Goal: Download file/media

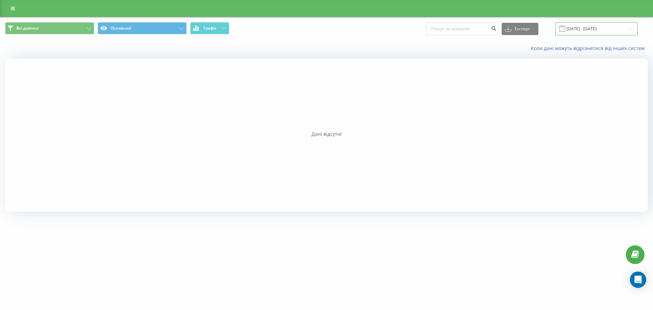
click at [622, 29] on input "[DATE] - [DATE]" at bounding box center [597, 28] width 82 height 13
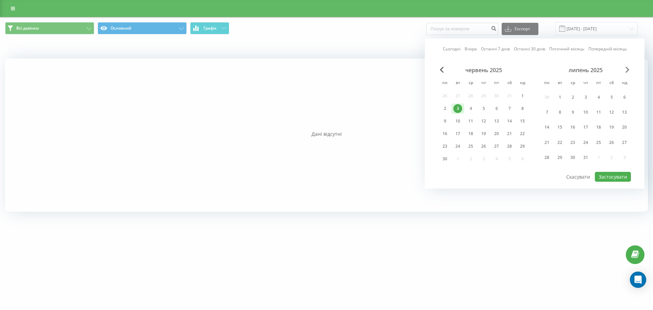
click at [629, 69] on span "Next Month" at bounding box center [628, 70] width 4 height 6
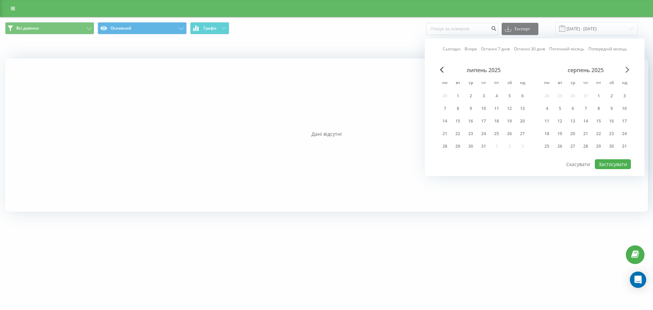
click at [629, 69] on span "Next Month" at bounding box center [628, 70] width 4 height 6
click at [602, 120] on div "19" at bounding box center [599, 121] width 9 height 9
click at [604, 162] on button "Застосувати" at bounding box center [613, 164] width 36 height 10
type input "[DATE] - [DATE]"
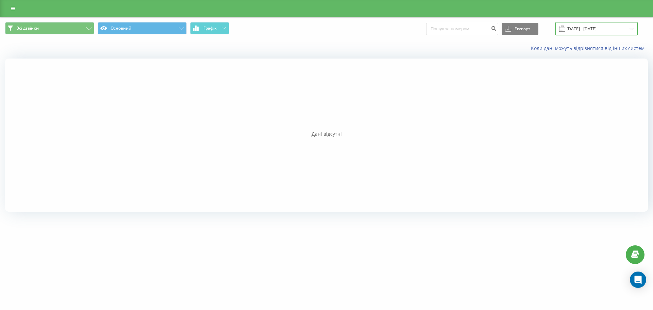
click at [590, 26] on input "[DATE] - [DATE]" at bounding box center [597, 28] width 82 height 13
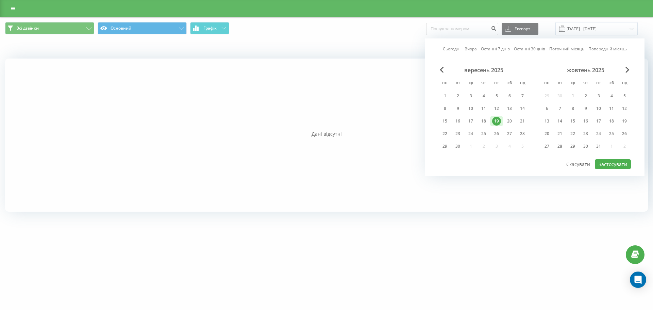
click at [499, 120] on div "19" at bounding box center [496, 121] width 9 height 9
click at [618, 162] on button "Застосувати" at bounding box center [613, 164] width 36 height 10
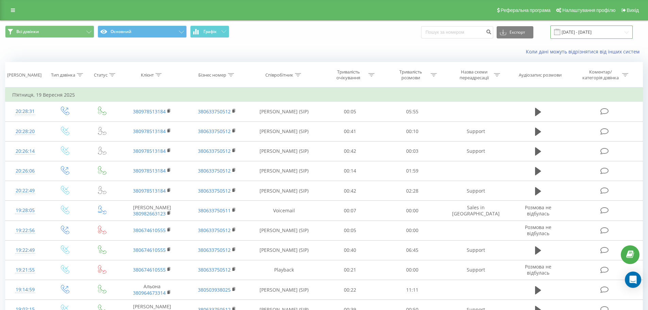
click at [591, 29] on input "[DATE] - [DATE]" at bounding box center [592, 32] width 82 height 13
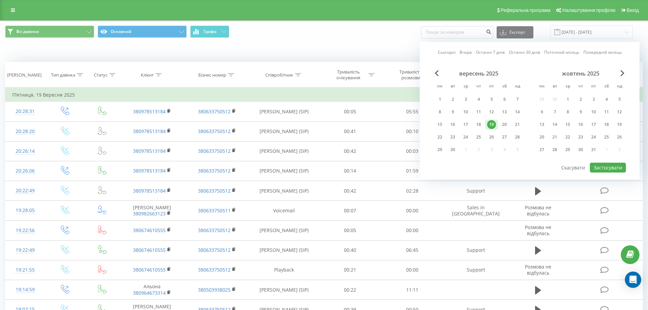
click at [488, 127] on div "19" at bounding box center [491, 124] width 13 height 10
click at [489, 126] on div "19" at bounding box center [491, 124] width 9 height 9
click at [619, 164] on button "Застосувати" at bounding box center [608, 168] width 36 height 10
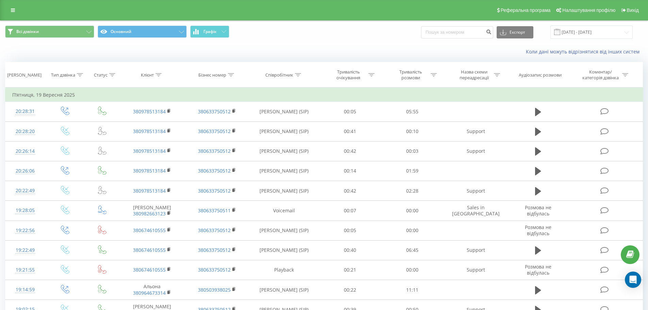
click at [428, 58] on div "Коли дані можуть відрізнятися вiд інших систем" at bounding box center [324, 52] width 648 height 16
click at [517, 33] on button "Експорт" at bounding box center [515, 32] width 37 height 12
click at [513, 70] on span ".xlsx" at bounding box center [508, 69] width 10 height 6
